Goal: Transaction & Acquisition: Purchase product/service

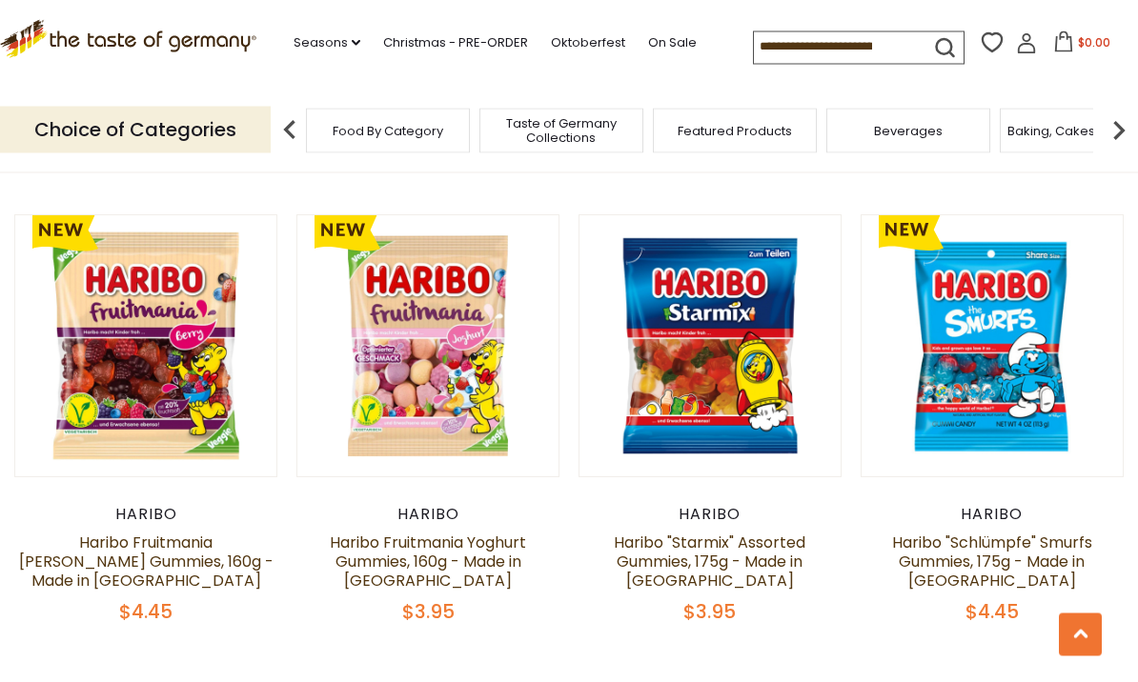
scroll to position [4245, 0]
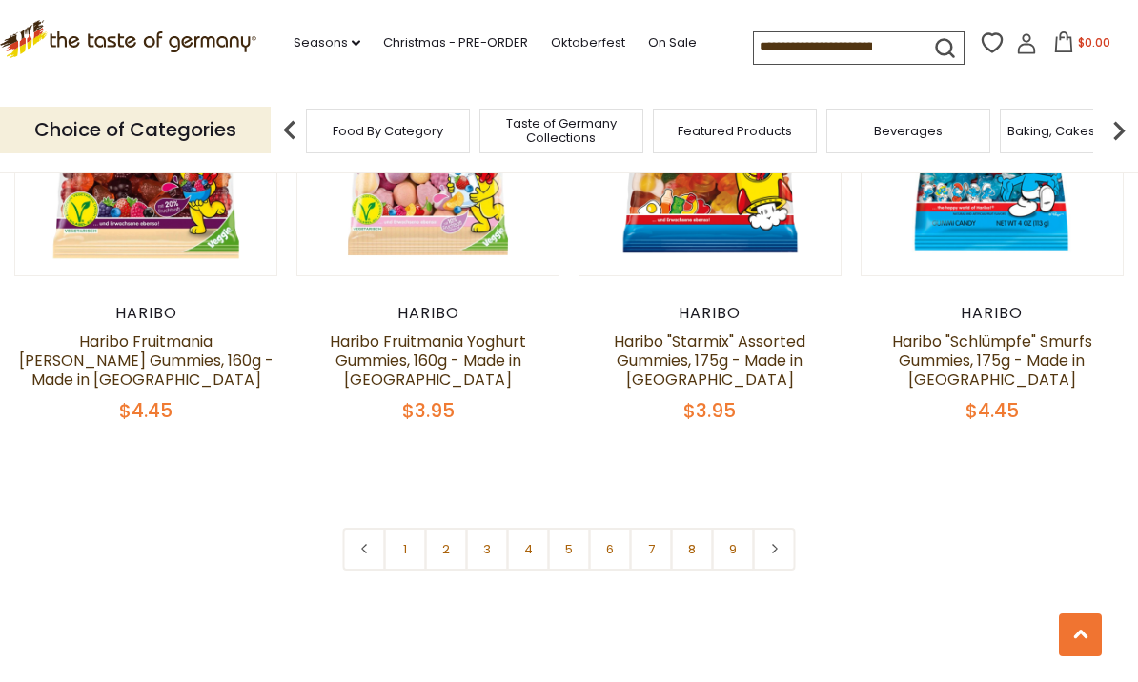
click at [455, 528] on link "2" at bounding box center [446, 549] width 43 height 43
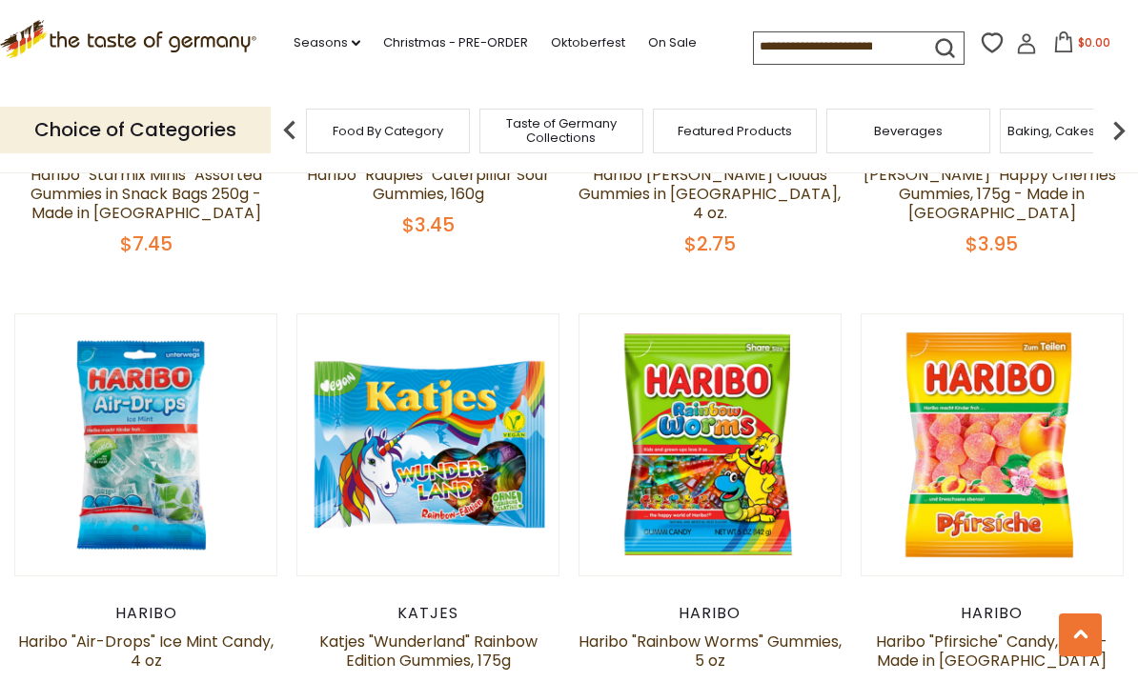
scroll to position [4092, 0]
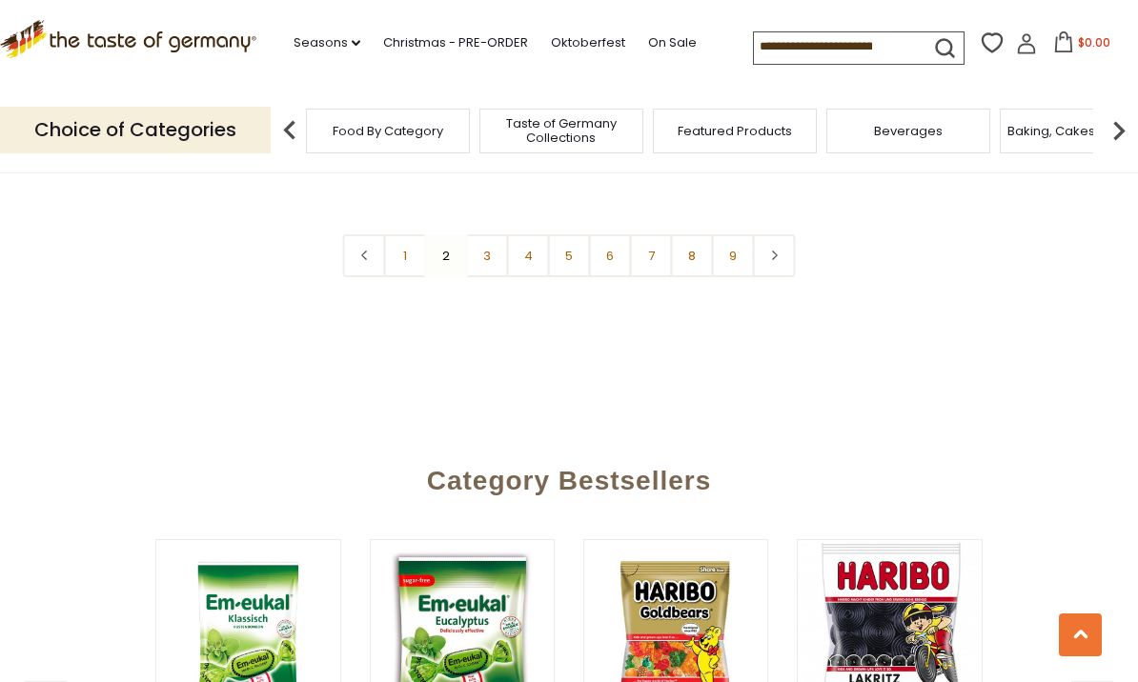
click at [506, 234] on link "3" at bounding box center [487, 255] width 43 height 43
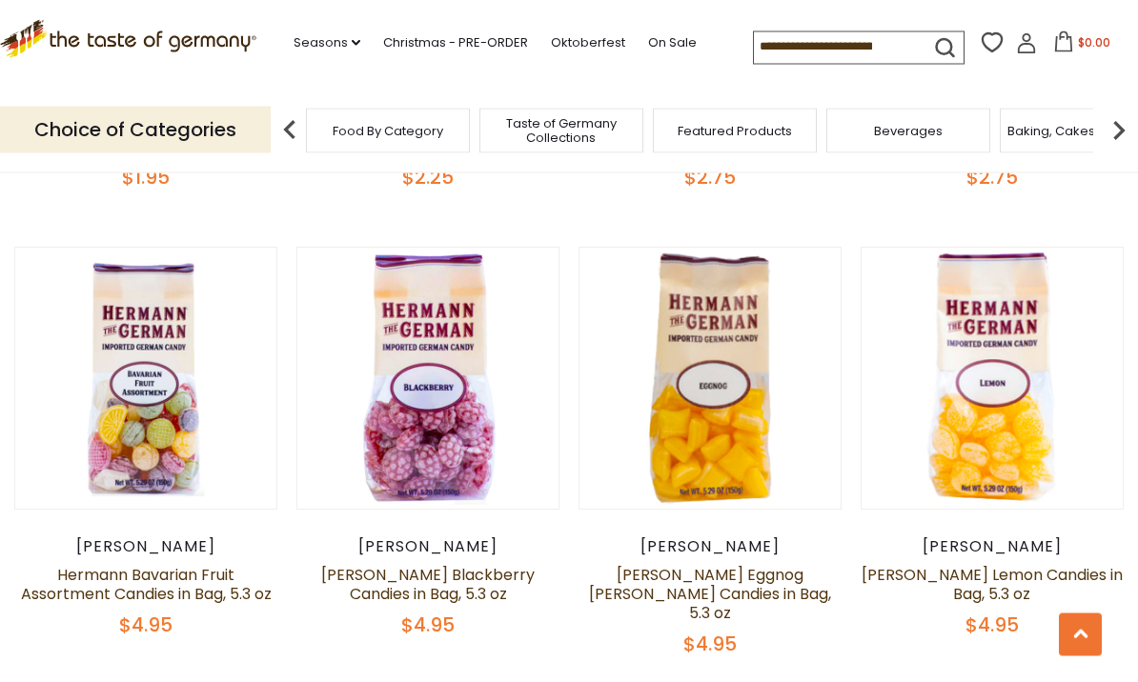
scroll to position [3708, 0]
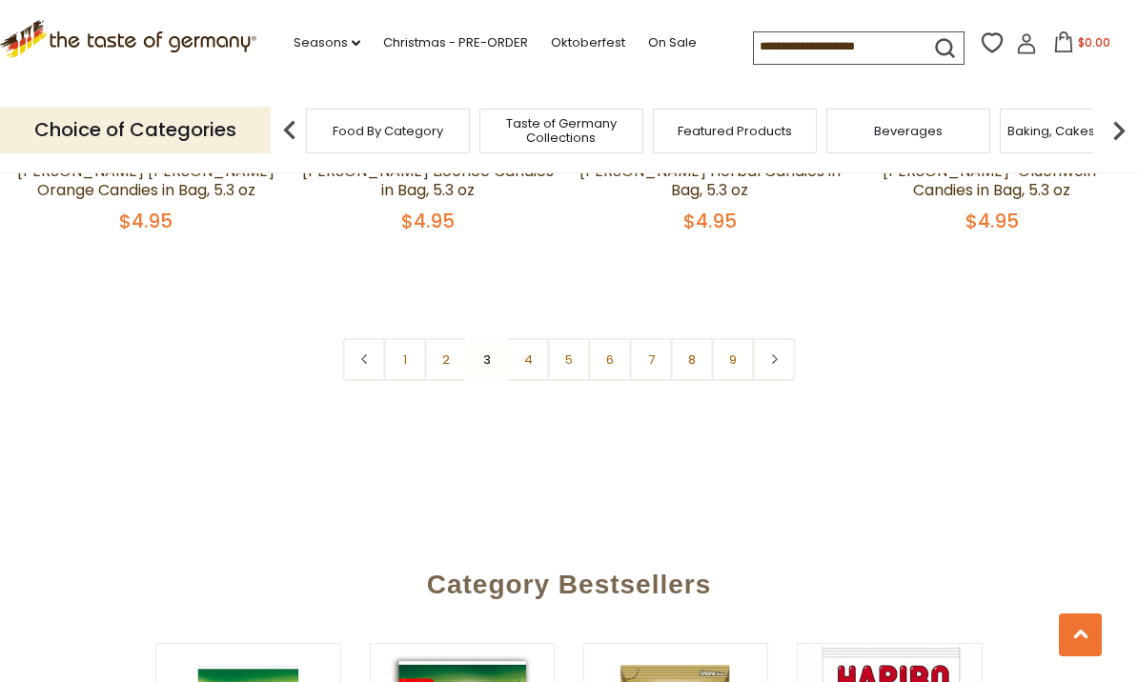
click at [534, 338] on link "4" at bounding box center [528, 359] width 43 height 43
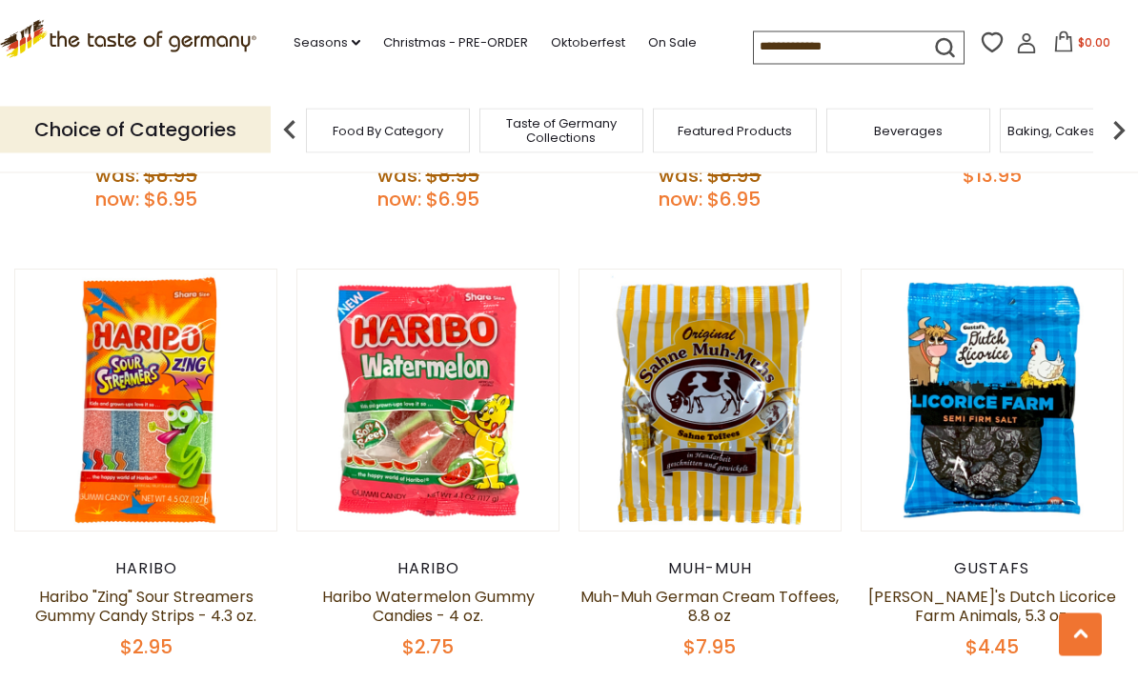
scroll to position [4233, 0]
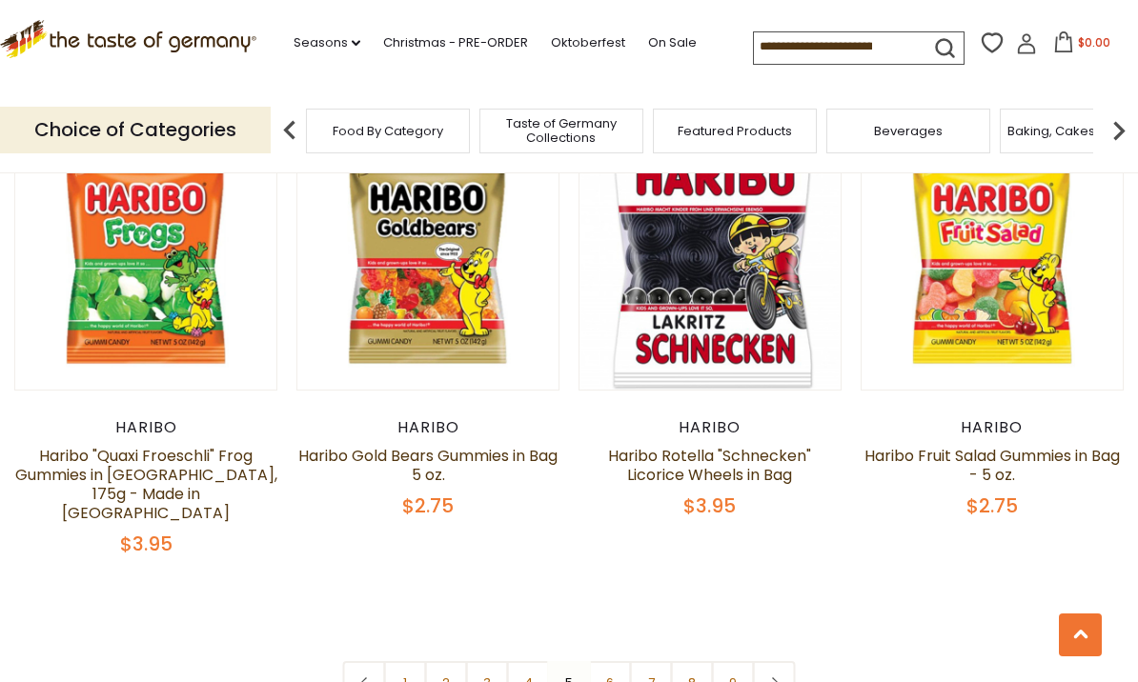
scroll to position [4266, 0]
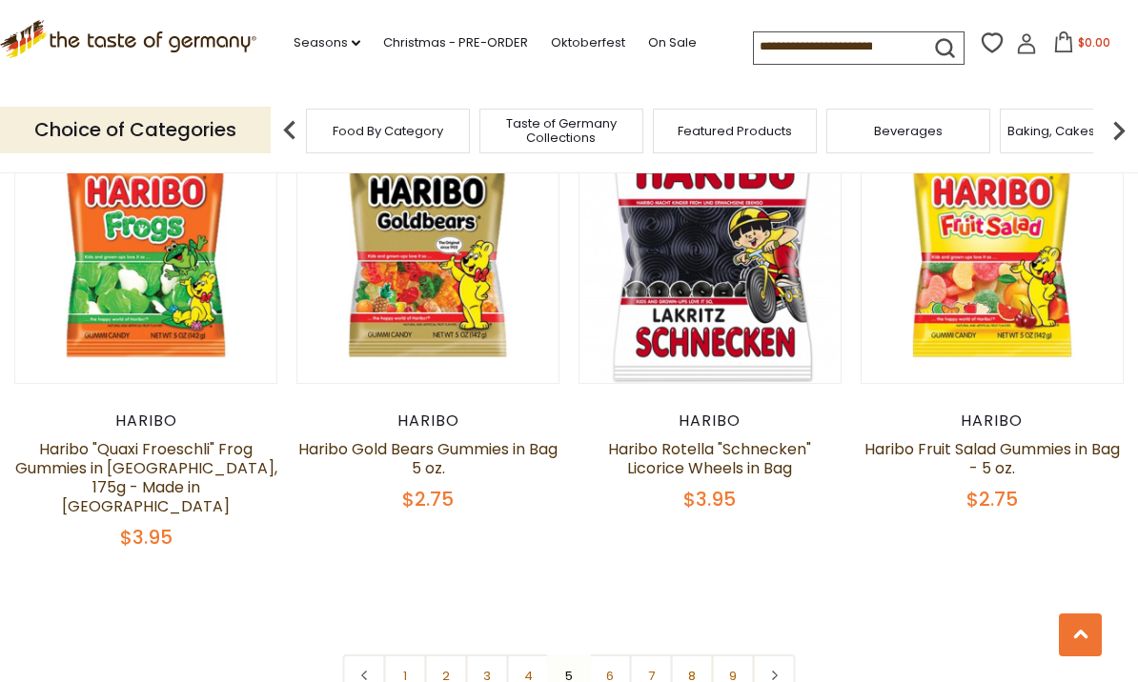
click at [614, 655] on link "6" at bounding box center [610, 676] width 43 height 43
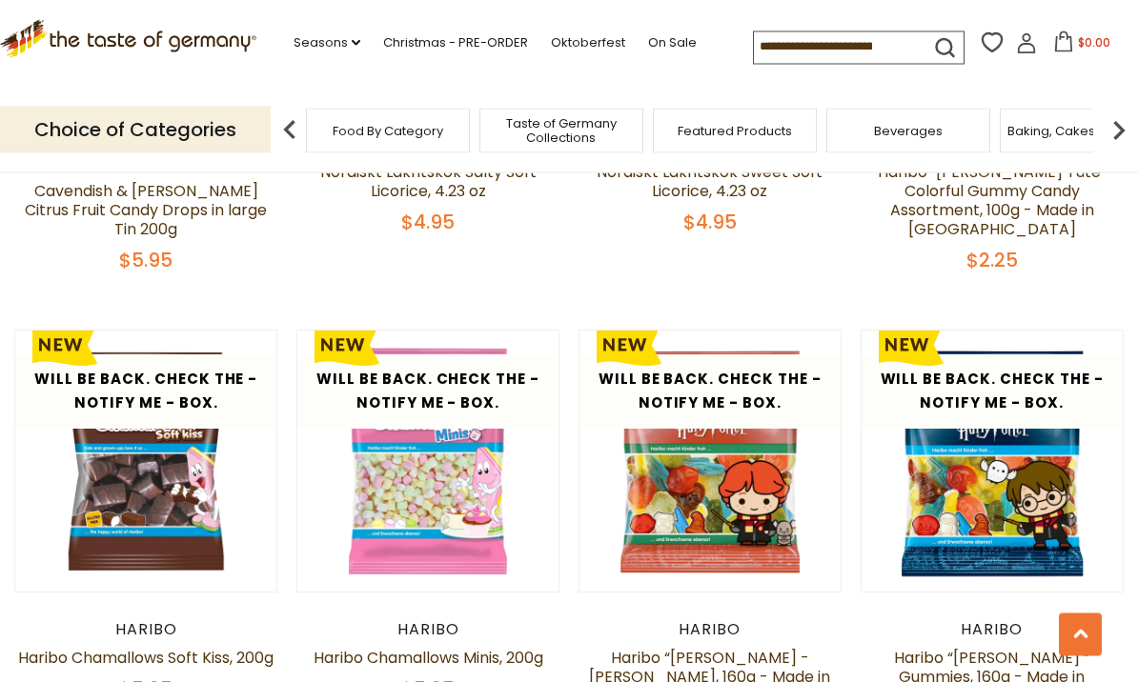
scroll to position [2729, 0]
click at [142, 146] on button "Quick View" at bounding box center [146, 124] width 129 height 43
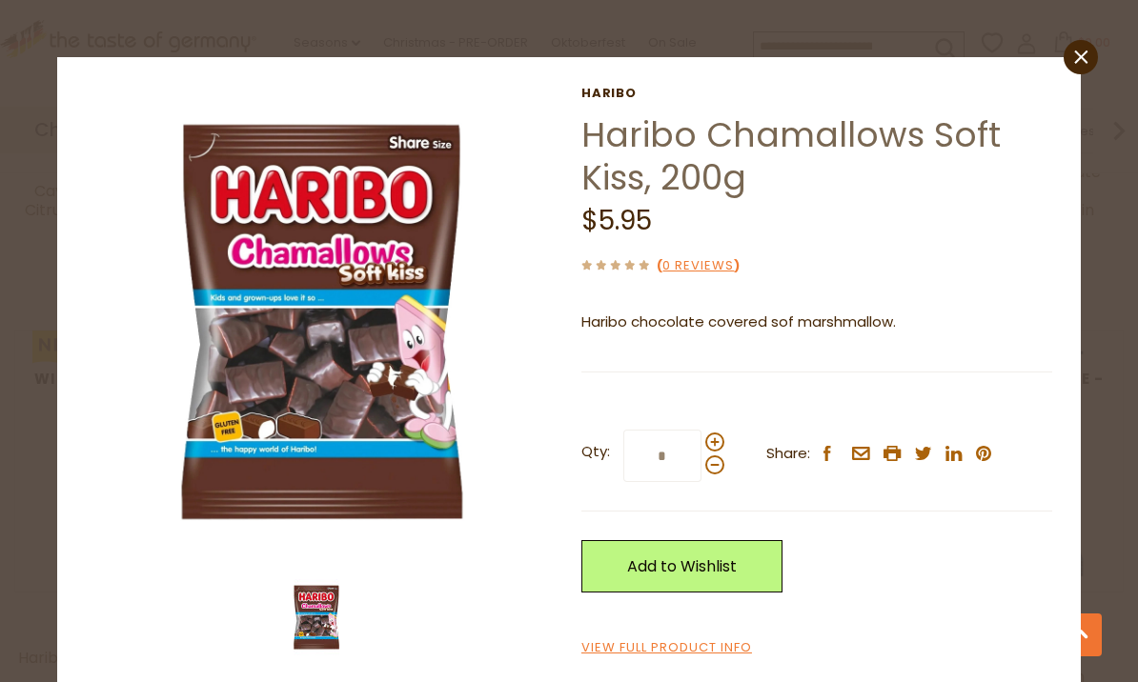
click at [263, 498] on img at bounding box center [322, 322] width 472 height 472
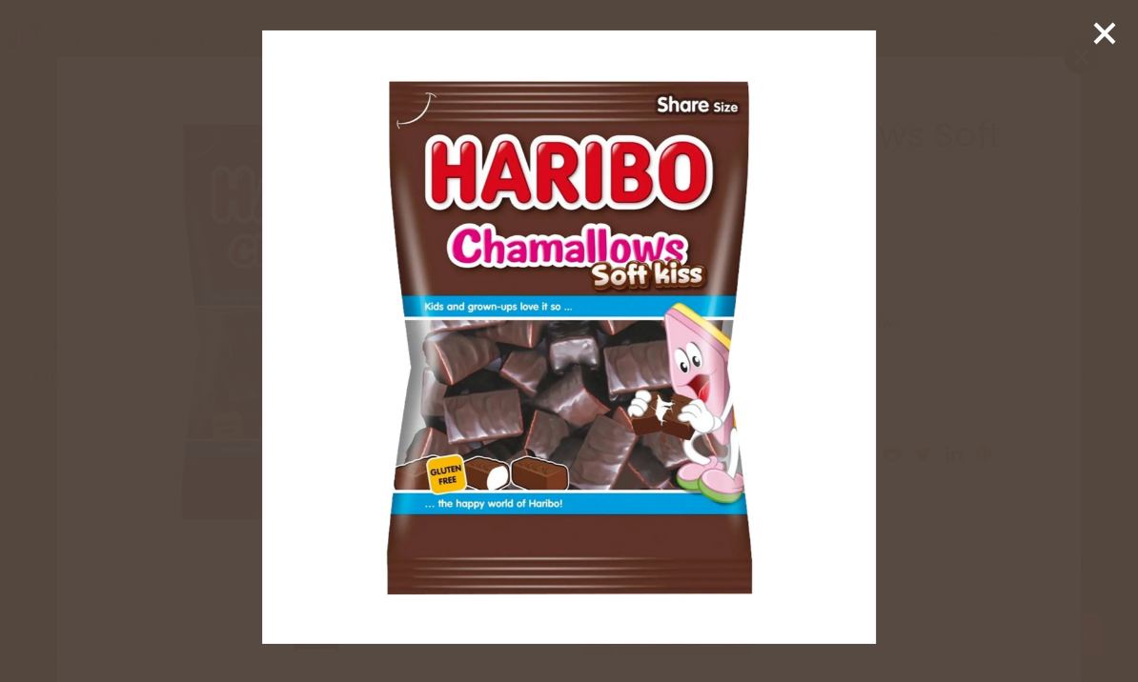
click at [1100, 35] on line at bounding box center [1104, 33] width 19 height 19
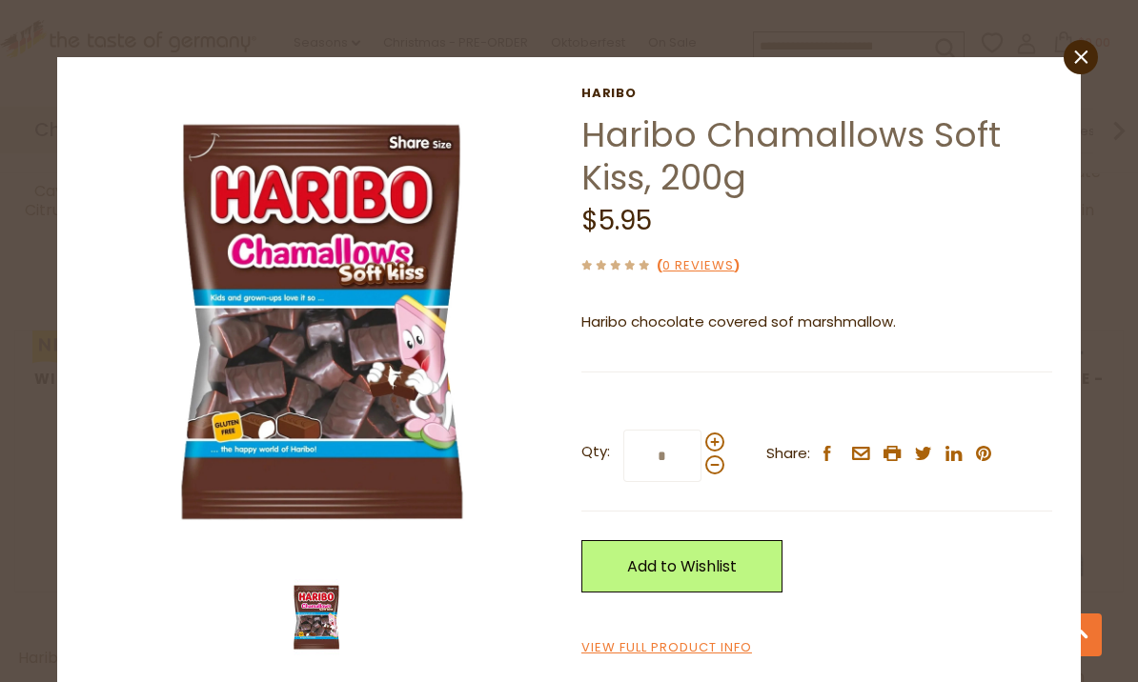
click at [1102, 52] on div "close [GEOGRAPHIC_DATA] Haribo Chamallows Soft Kiss, 200g $5.95 ( 0 Reviews ) H…" at bounding box center [569, 341] width 1138 height 682
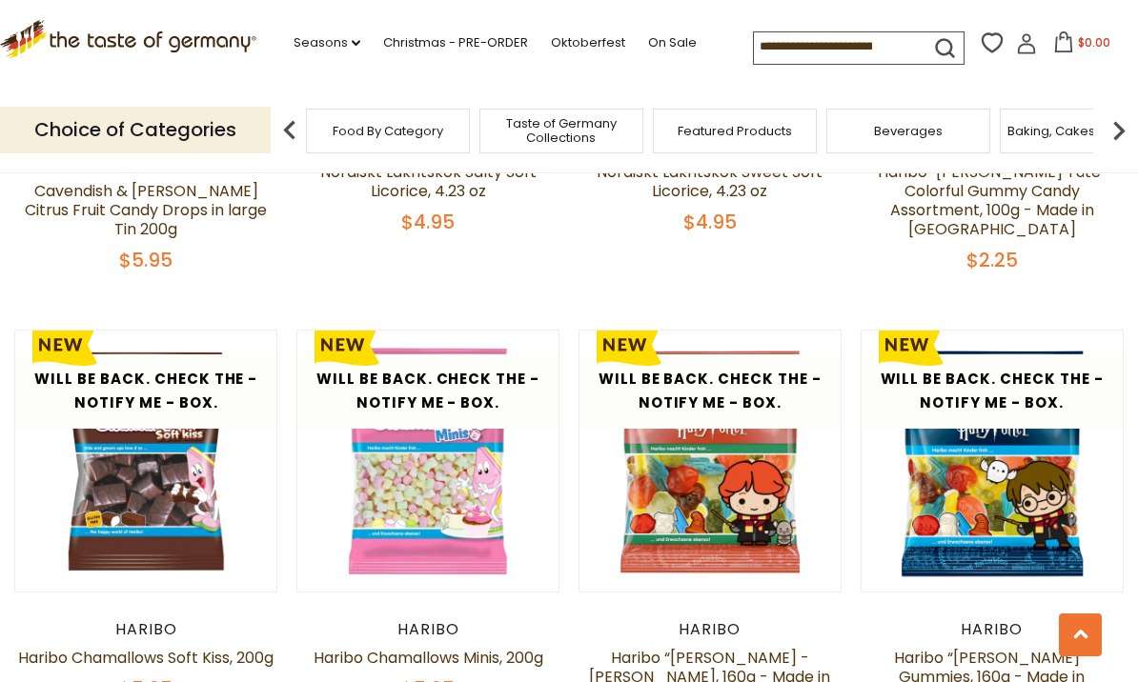
click at [1065, 71] on div at bounding box center [569, 341] width 1138 height 682
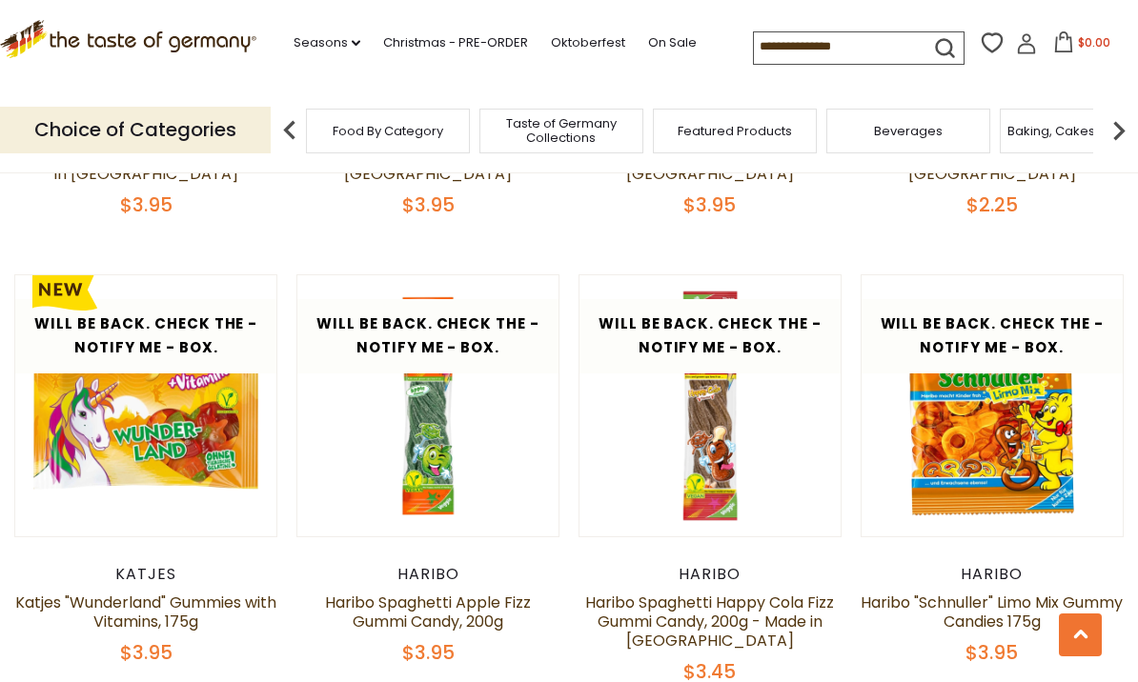
scroll to position [3723, 0]
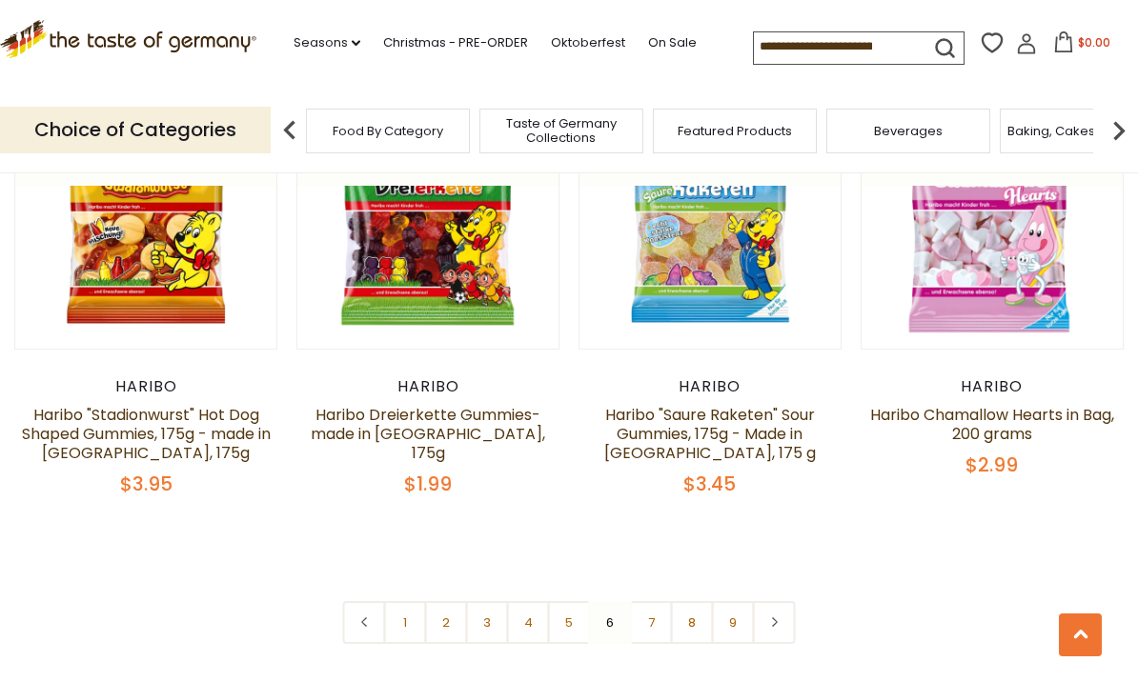
click at [659, 601] on link "7" at bounding box center [651, 622] width 43 height 43
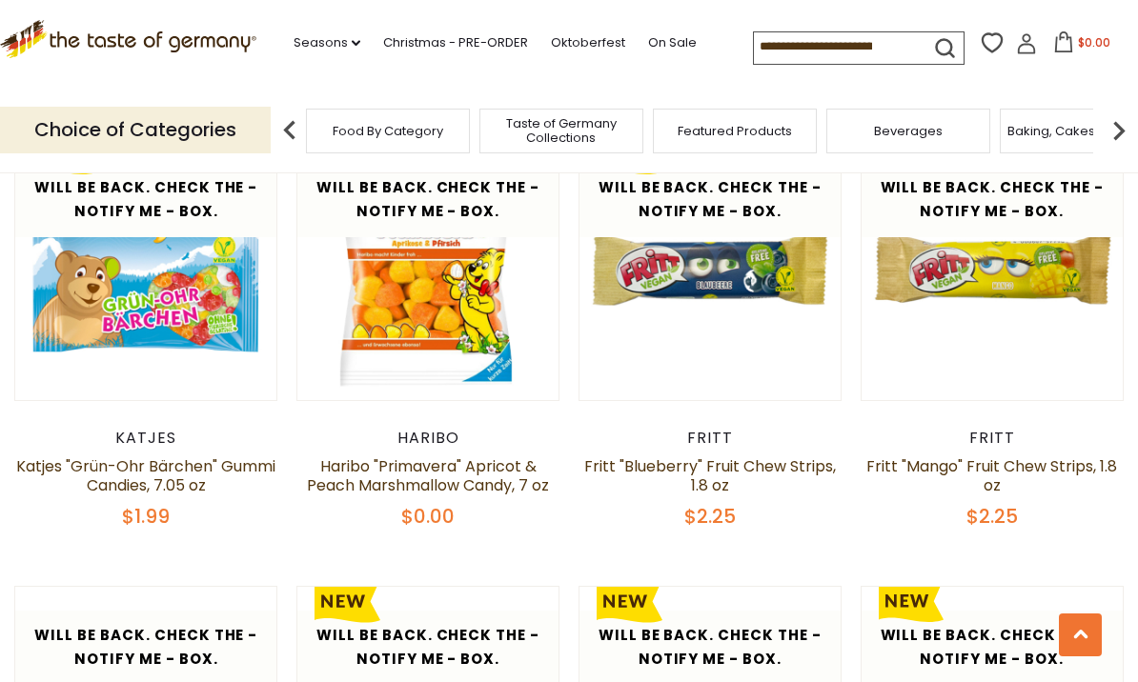
scroll to position [3720, 0]
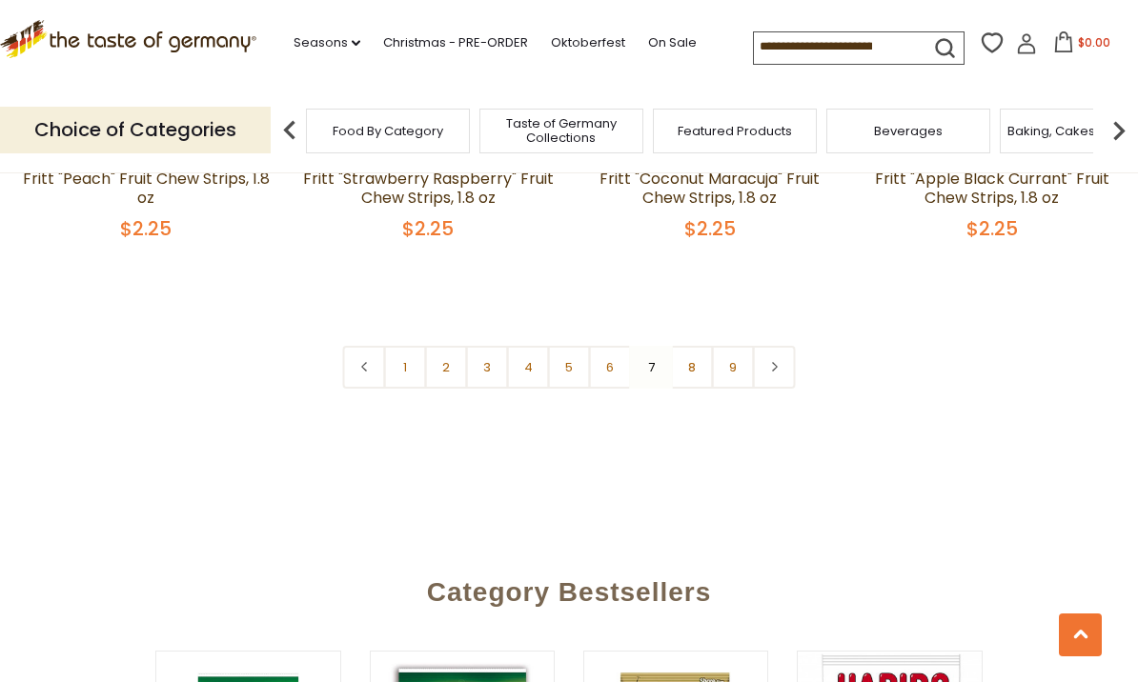
click at [696, 353] on link "8" at bounding box center [692, 367] width 43 height 43
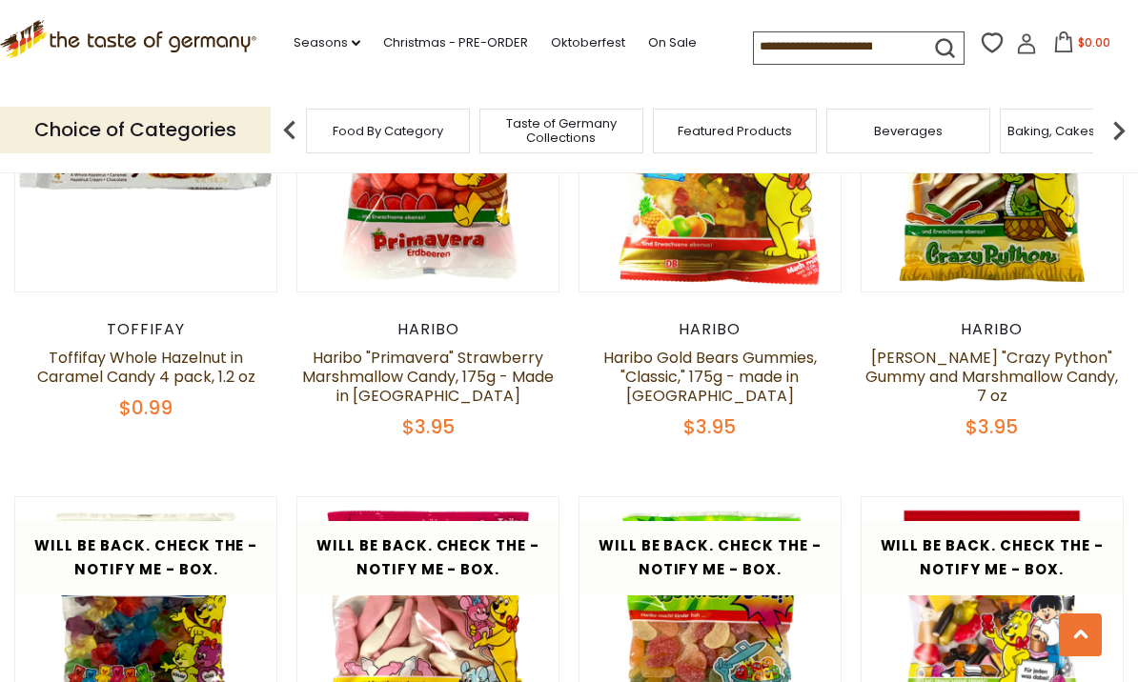
scroll to position [3160, 0]
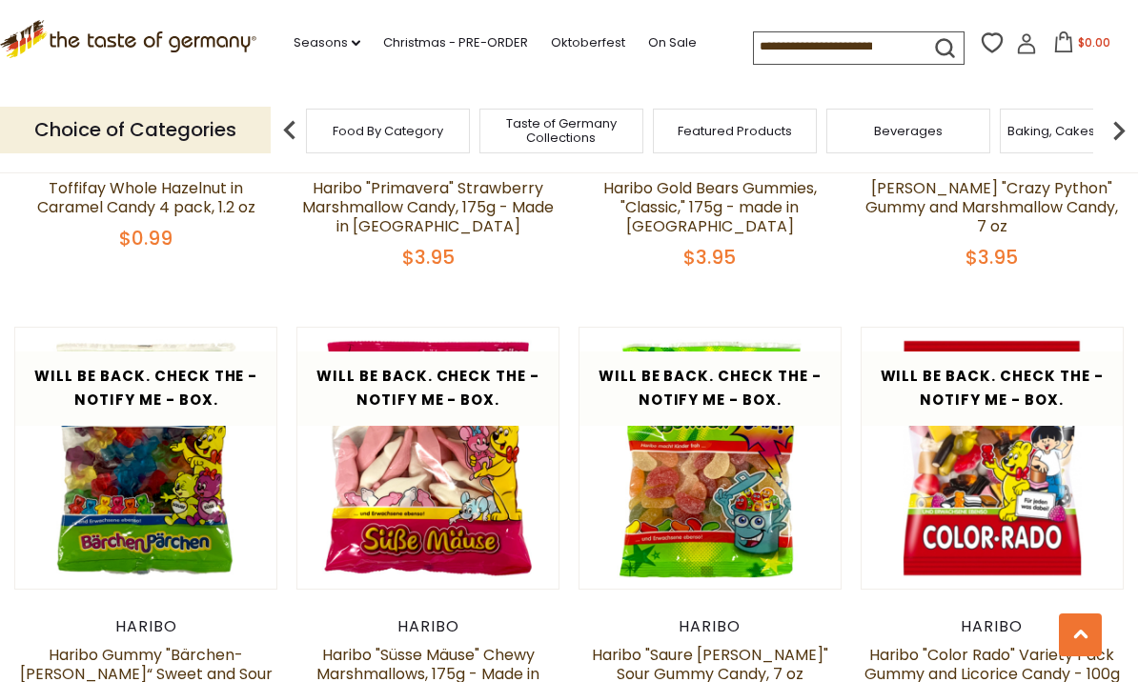
click at [755, 1] on div ".st0{fill:#EDD300;} .st1{fill:#D33E21;} .st0{fill:#EDD300;} .st1{fill:#D33E21;}…" at bounding box center [569, 44] width 1138 height 88
click at [759, 20] on div ".st0{fill:#EDD300;} .st1{fill:#D33E21;} .st0{fill:#EDD300;} .st1{fill:#D33E21;}…" at bounding box center [569, 44] width 1138 height 88
click at [773, 4] on div ".st0{fill:#EDD300;} .st1{fill:#D33E21;} .st0{fill:#EDD300;} .st1{fill:#D33E21;}…" at bounding box center [569, 44] width 1138 height 88
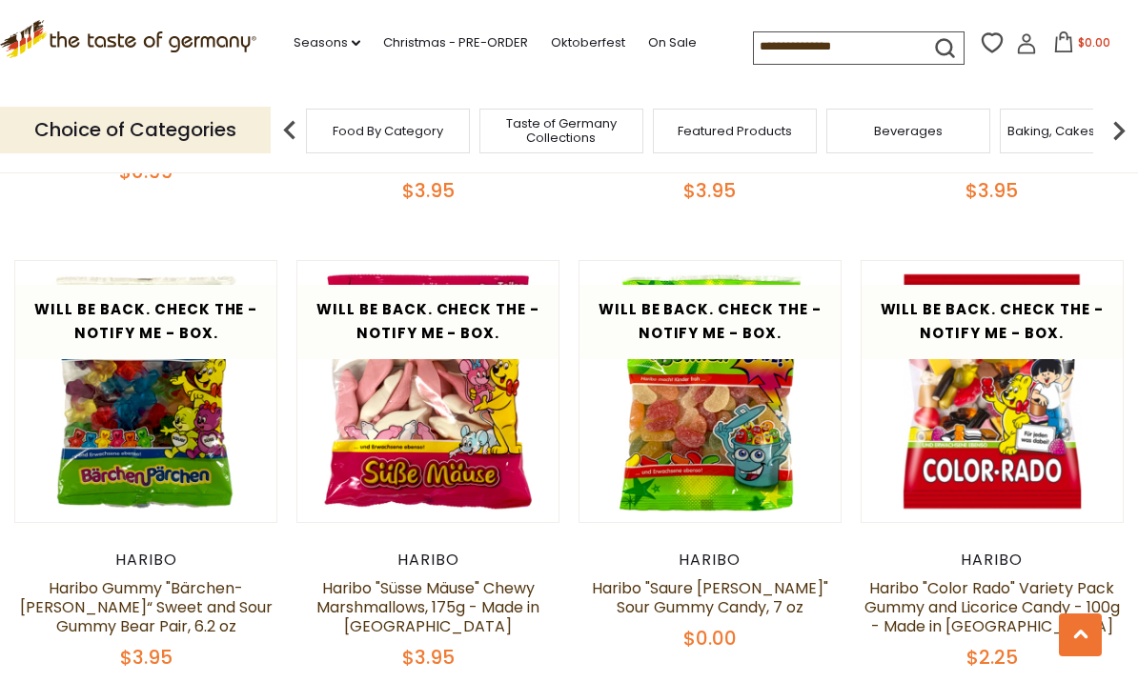
scroll to position [3226, 0]
